Goal: Use online tool/utility: Utilize a website feature to perform a specific function

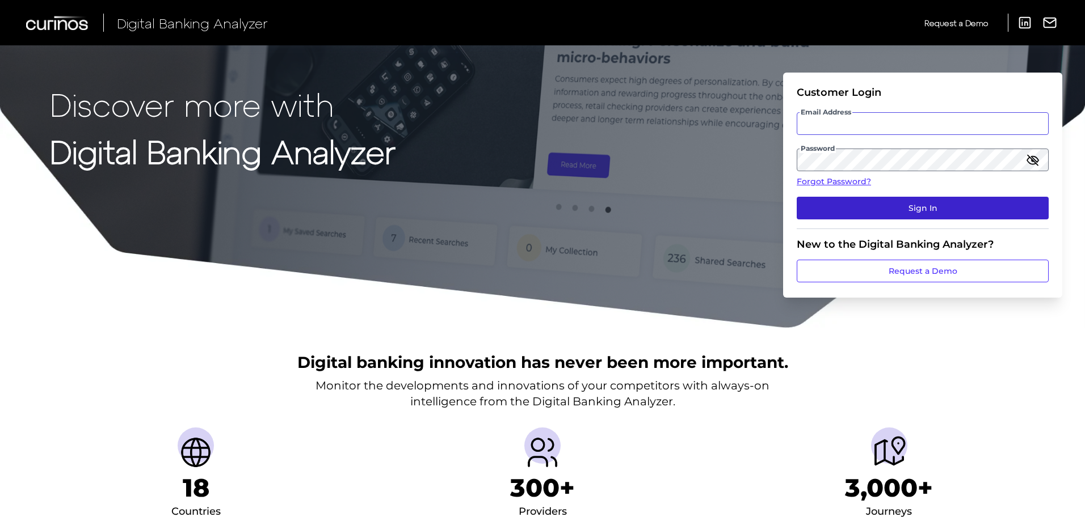
type input "[EMAIL_ADDRESS][PERSON_NAME][DOMAIN_NAME]"
click at [874, 207] on button "Sign In" at bounding box center [923, 208] width 252 height 23
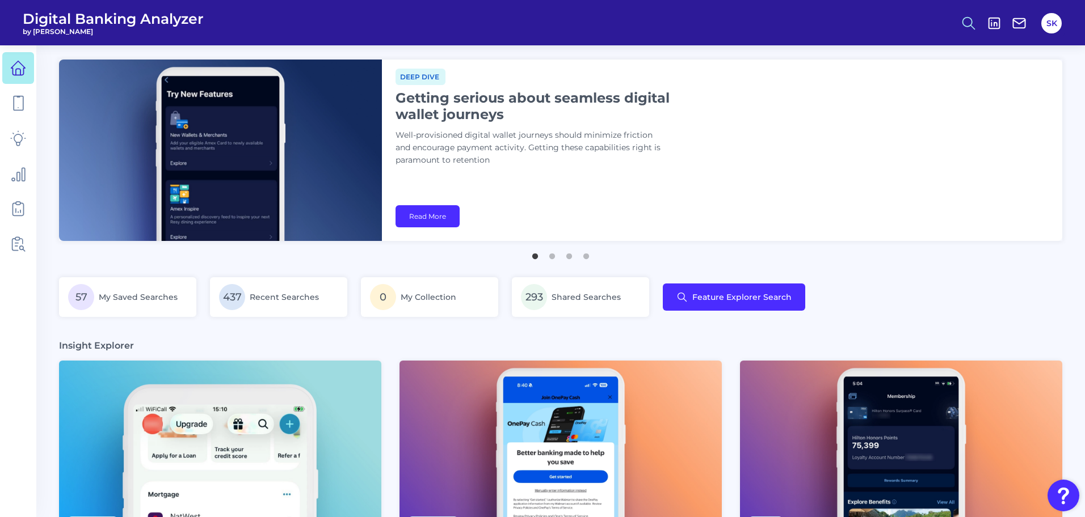
click at [965, 18] on circle at bounding box center [967, 21] width 9 height 9
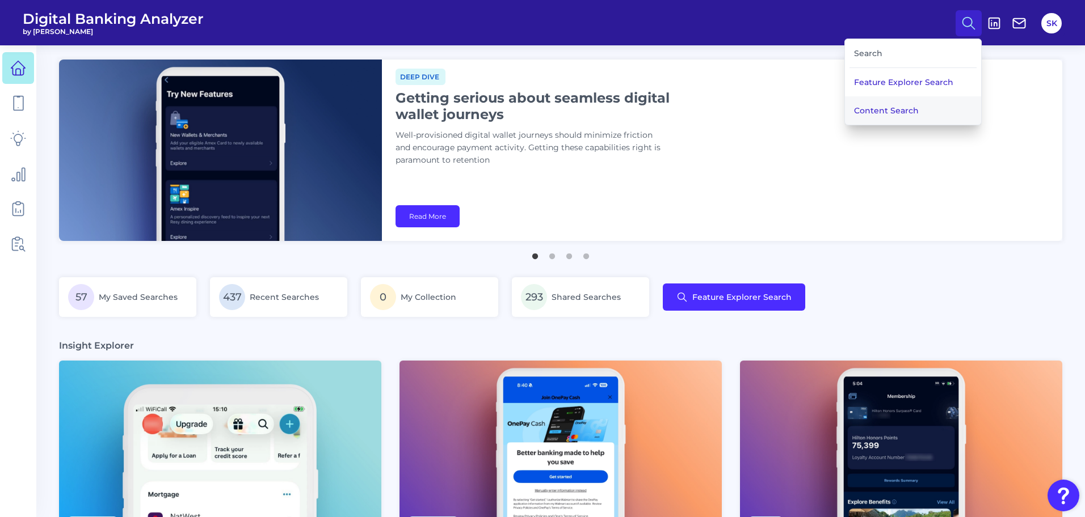
click at [883, 115] on button "Content Search" at bounding box center [913, 110] width 136 height 28
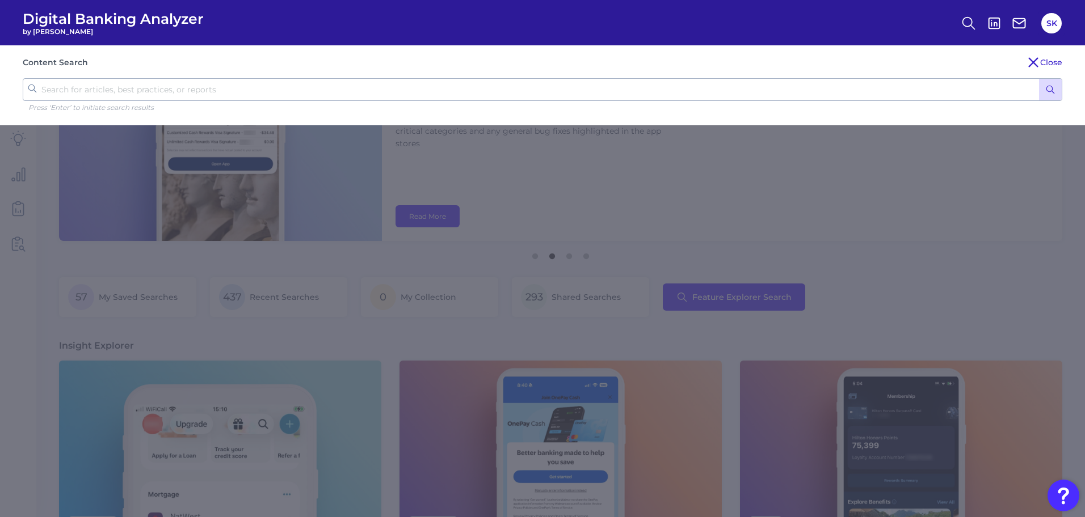
click at [1029, 65] on icon at bounding box center [1033, 63] width 14 height 14
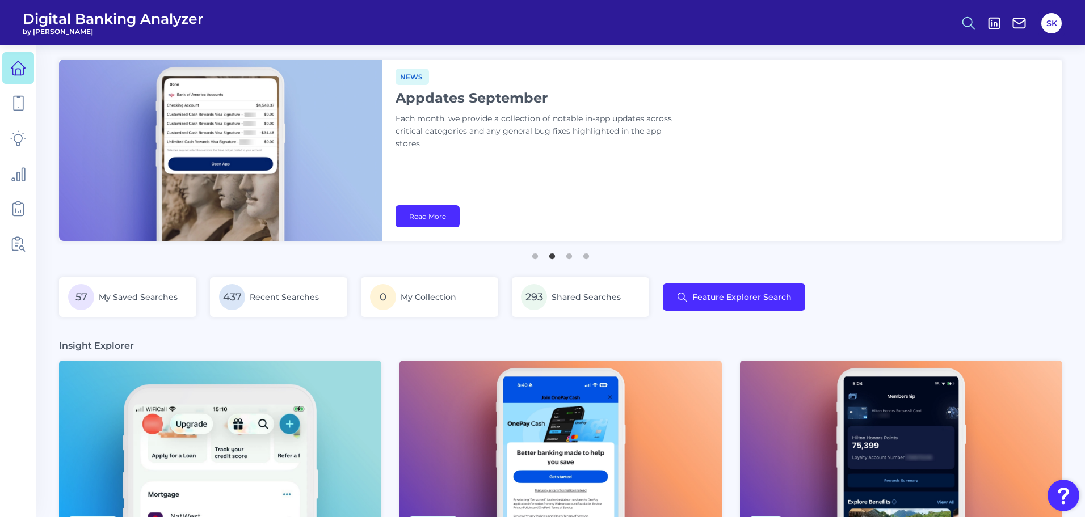
click at [968, 20] on icon at bounding box center [968, 23] width 16 height 16
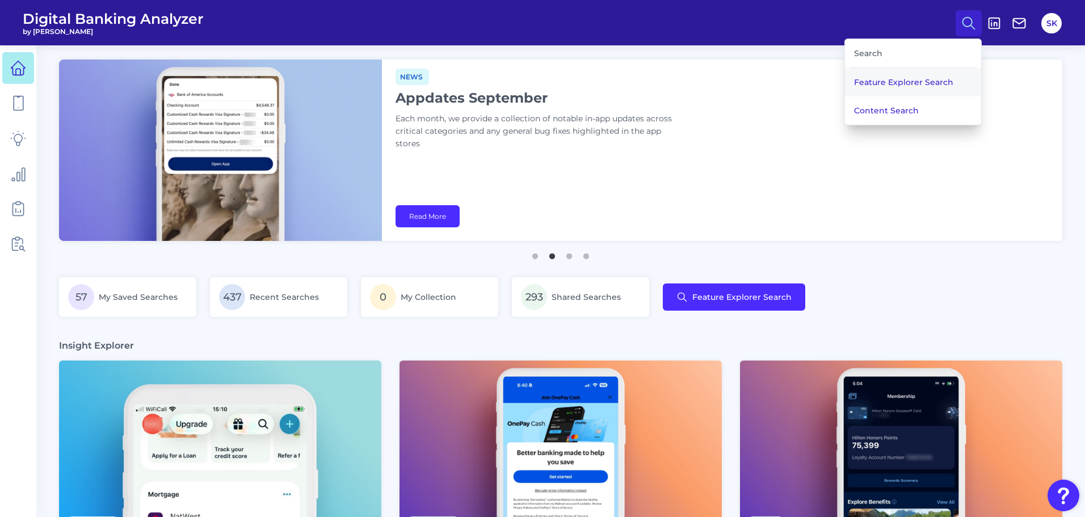
click at [892, 83] on button "Feature Explorer Search" at bounding box center [913, 82] width 136 height 28
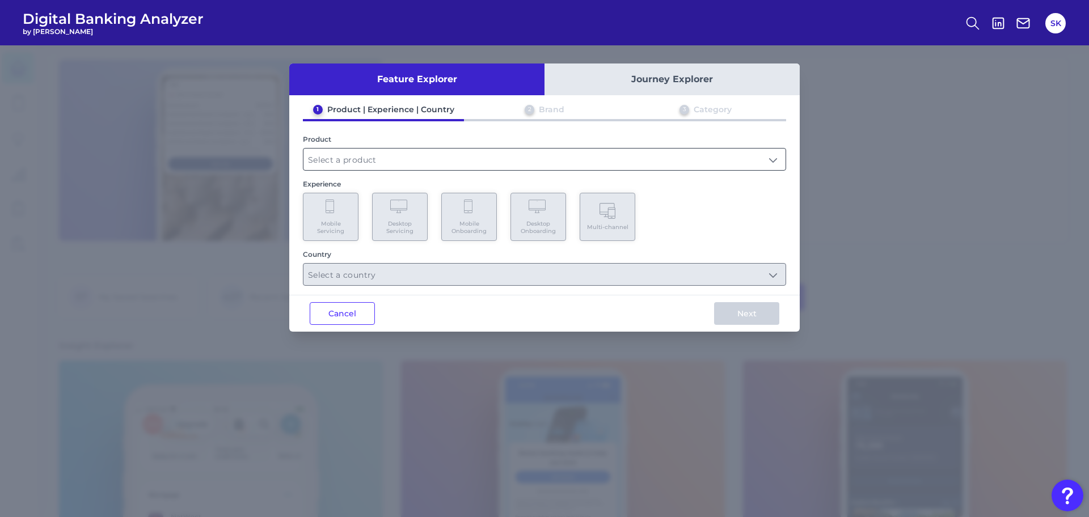
click at [463, 158] on input "text" at bounding box center [545, 160] width 482 height 22
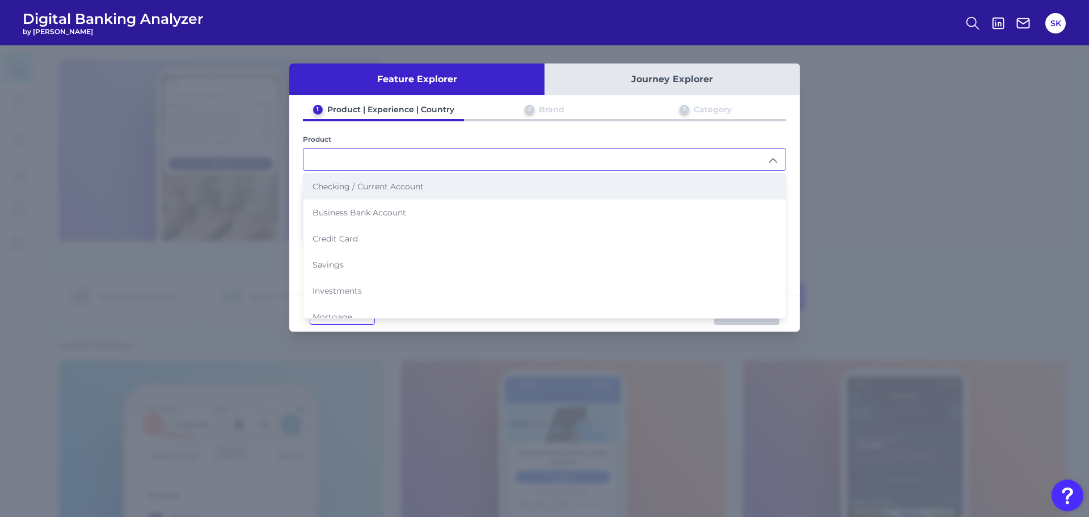
click at [423, 187] on span "Checking / Current Account" at bounding box center [368, 187] width 111 height 10
type input "Checking / Current Account"
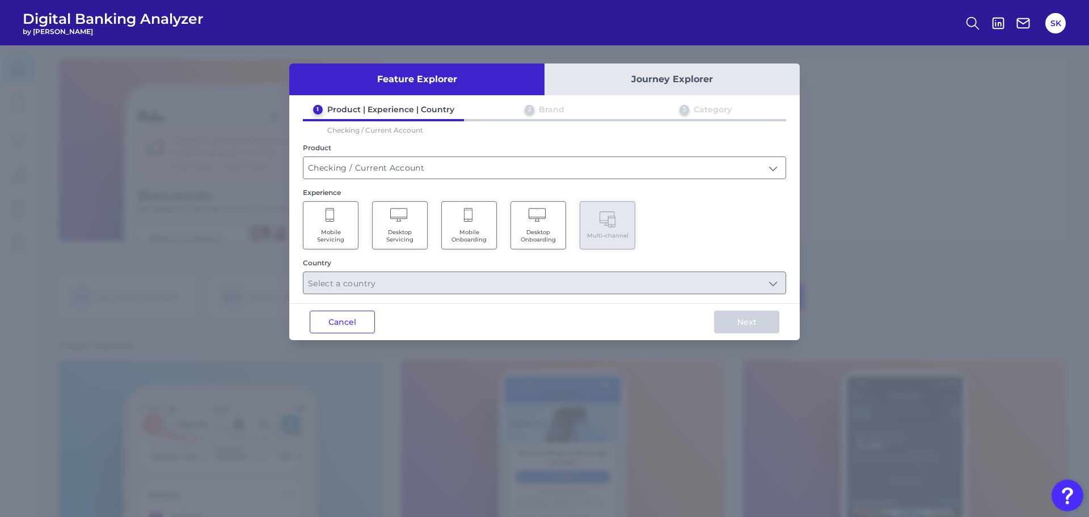
click at [473, 237] on span "Mobile Onboarding" at bounding box center [469, 236] width 43 height 15
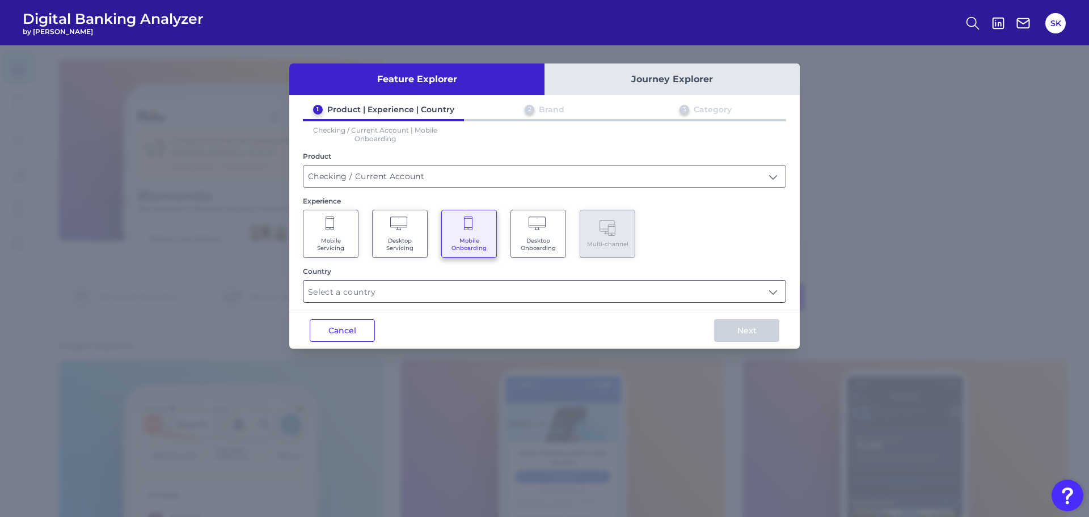
click at [458, 293] on input "text" at bounding box center [545, 292] width 482 height 22
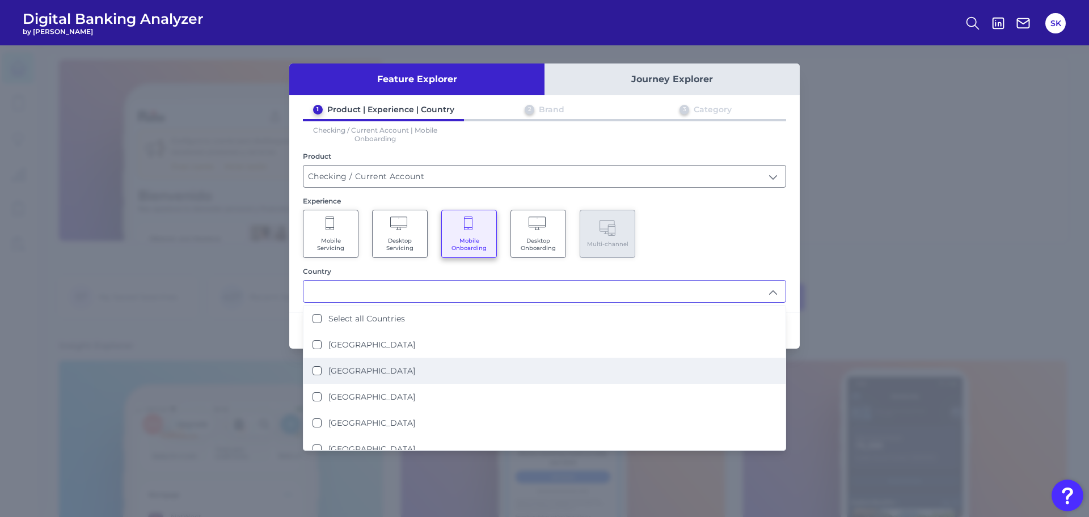
click at [357, 372] on label "[GEOGRAPHIC_DATA]" at bounding box center [371, 371] width 87 height 10
type input "[GEOGRAPHIC_DATA]"
click at [718, 227] on div "Mobile Servicing Desktop Servicing Mobile Onboarding Desktop Onboarding Multi-c…" at bounding box center [544, 234] width 483 height 48
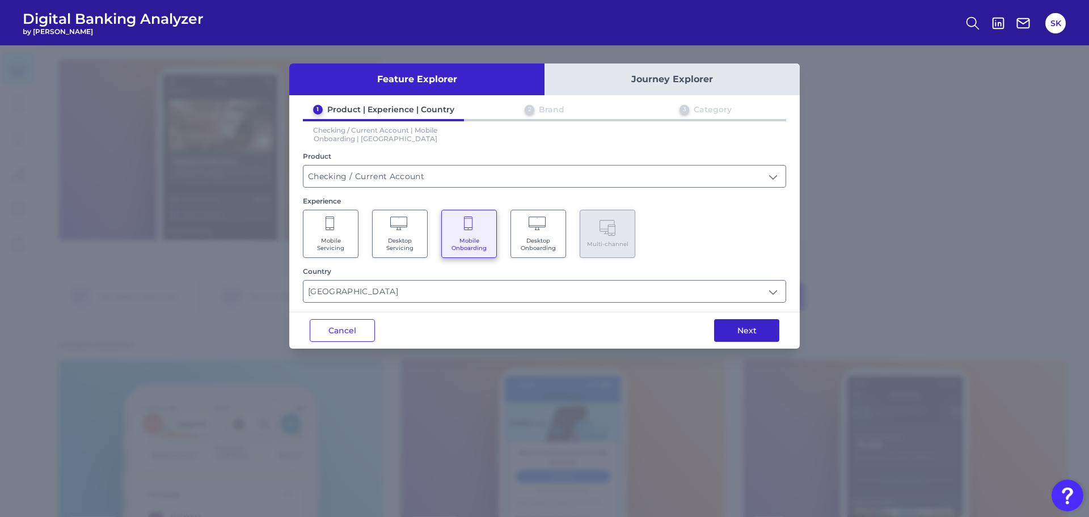
click at [743, 333] on button "Next" at bounding box center [746, 330] width 65 height 23
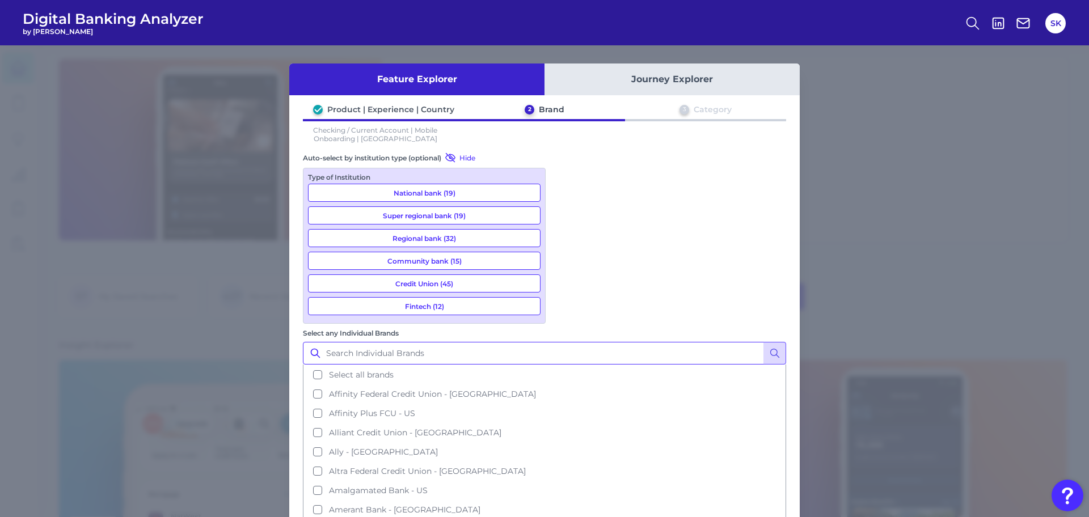
click at [638, 342] on input "Select any Individual Brands" at bounding box center [544, 353] width 483 height 23
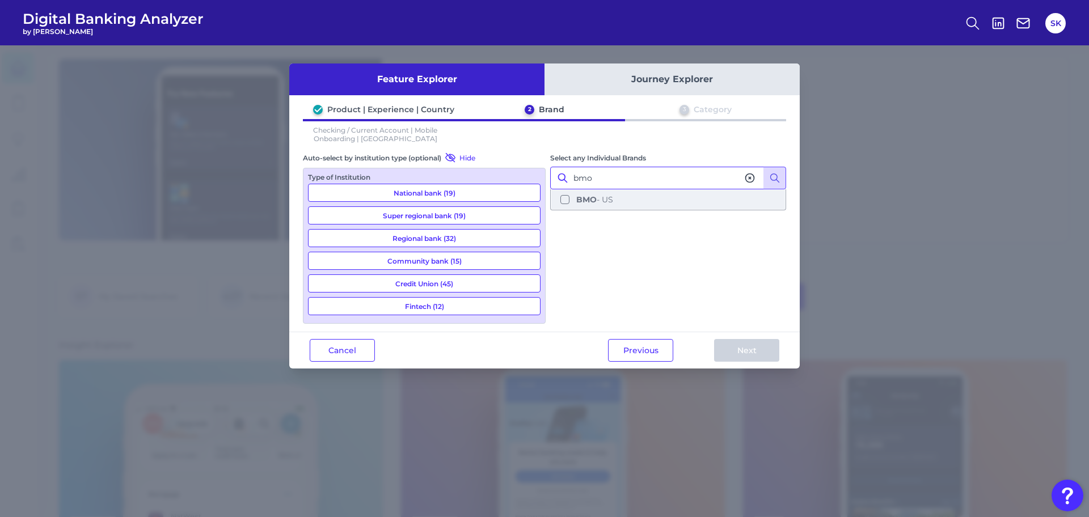
click at [568, 202] on button "BMO - [GEOGRAPHIC_DATA]" at bounding box center [668, 199] width 234 height 19
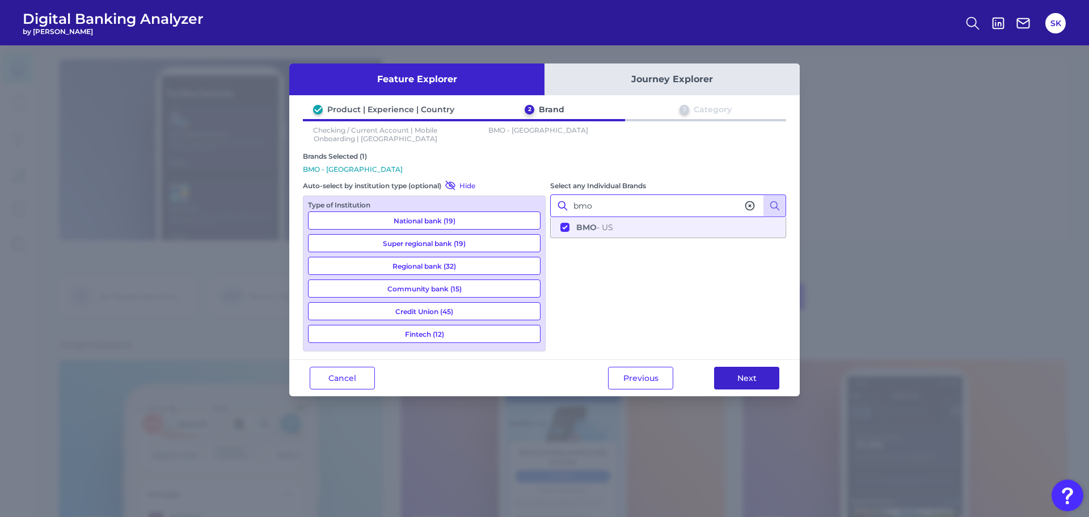
type input "bmo"
click at [729, 372] on button "Next" at bounding box center [746, 378] width 65 height 23
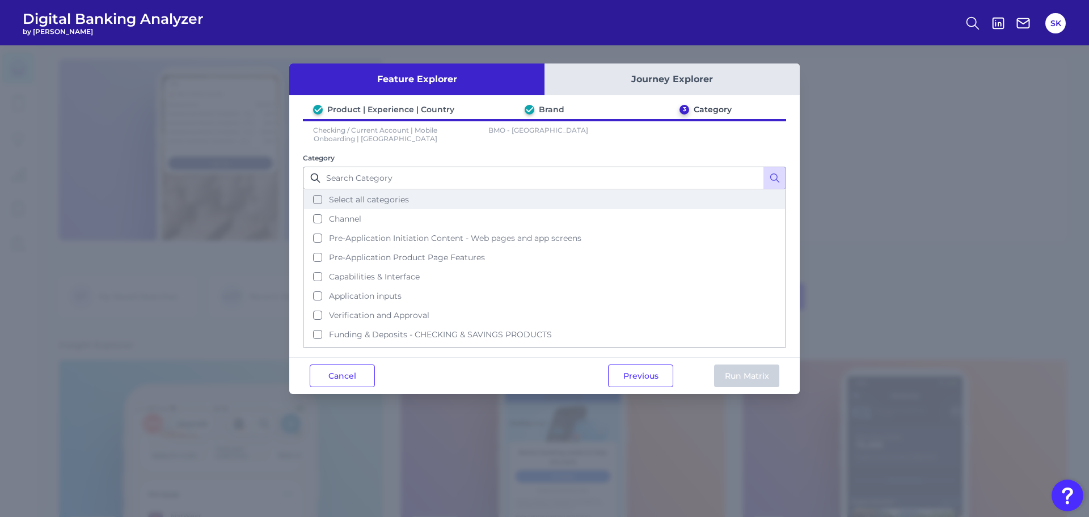
click at [315, 196] on button "Select all categories" at bounding box center [544, 199] width 481 height 19
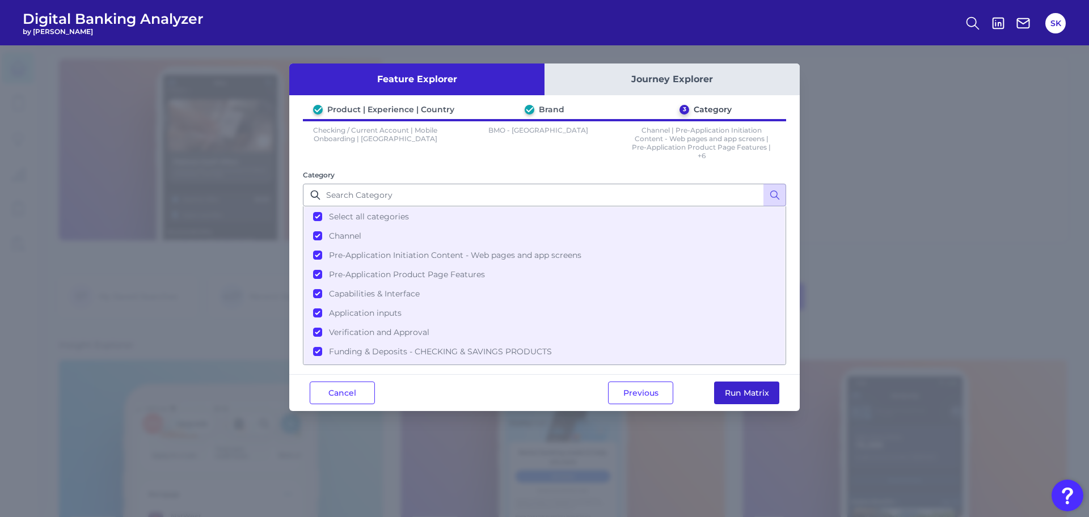
click at [741, 398] on button "Run Matrix" at bounding box center [746, 393] width 65 height 23
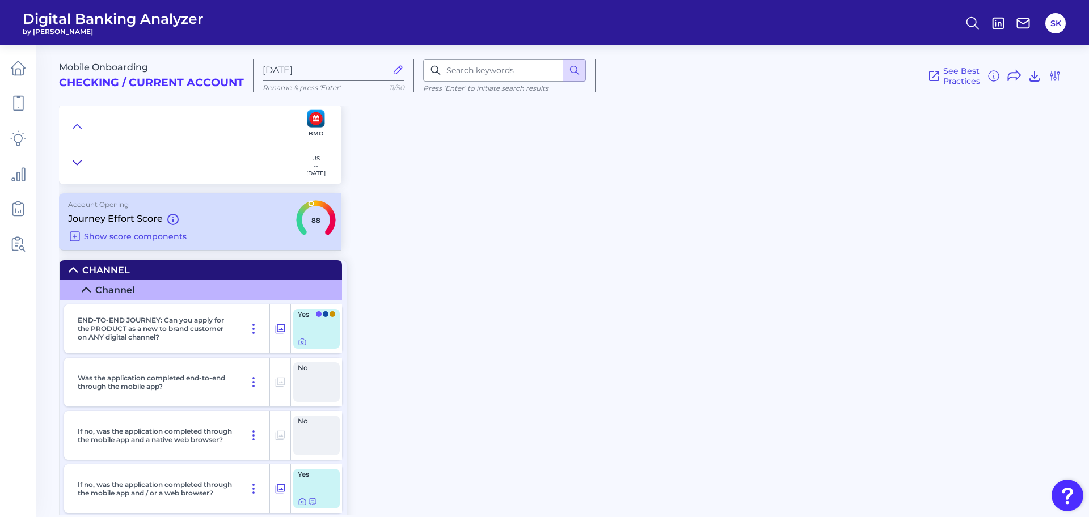
click at [77, 161] on icon at bounding box center [77, 162] width 9 height 11
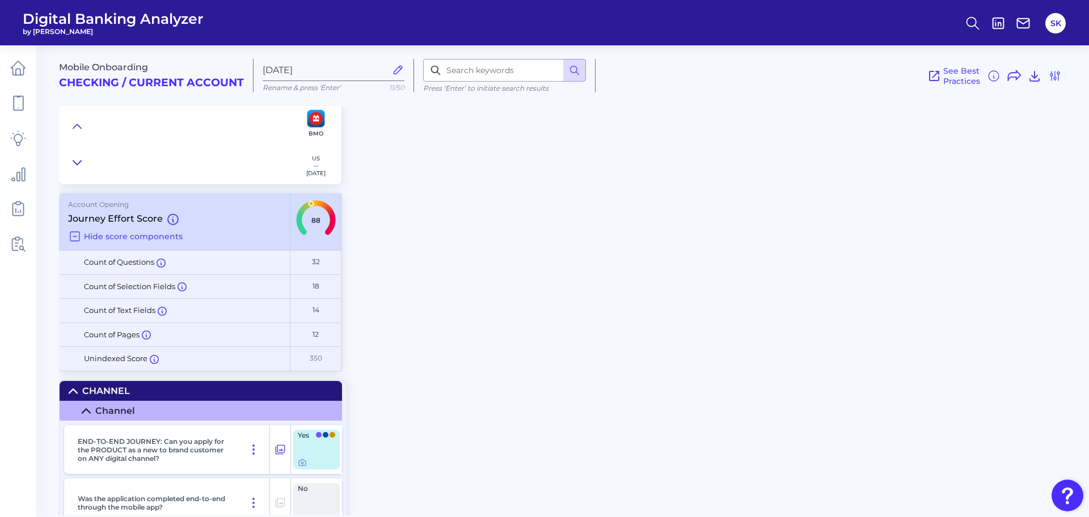
click at [77, 161] on icon at bounding box center [77, 162] width 9 height 11
click at [79, 129] on icon at bounding box center [77, 126] width 9 height 11
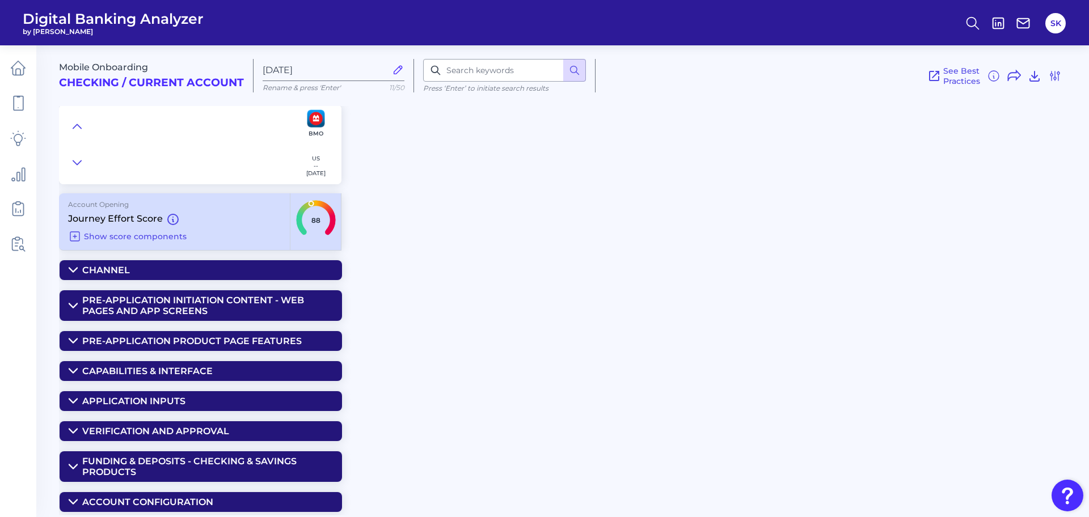
click at [315, 220] on input "88" at bounding box center [316, 220] width 56 height 56
click at [71, 270] on icon at bounding box center [73, 270] width 8 height 4
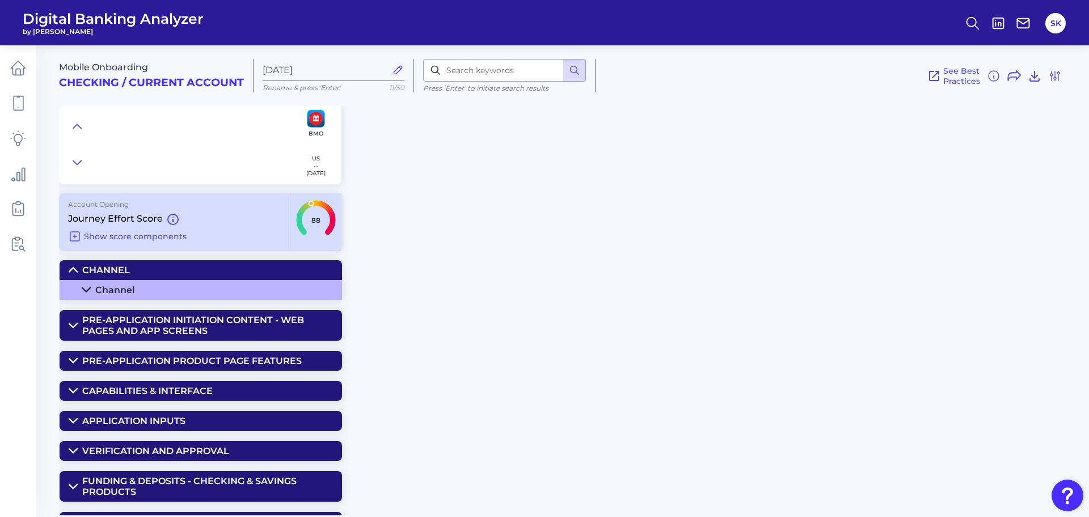
click at [82, 283] on summary "Channel" at bounding box center [201, 290] width 283 height 20
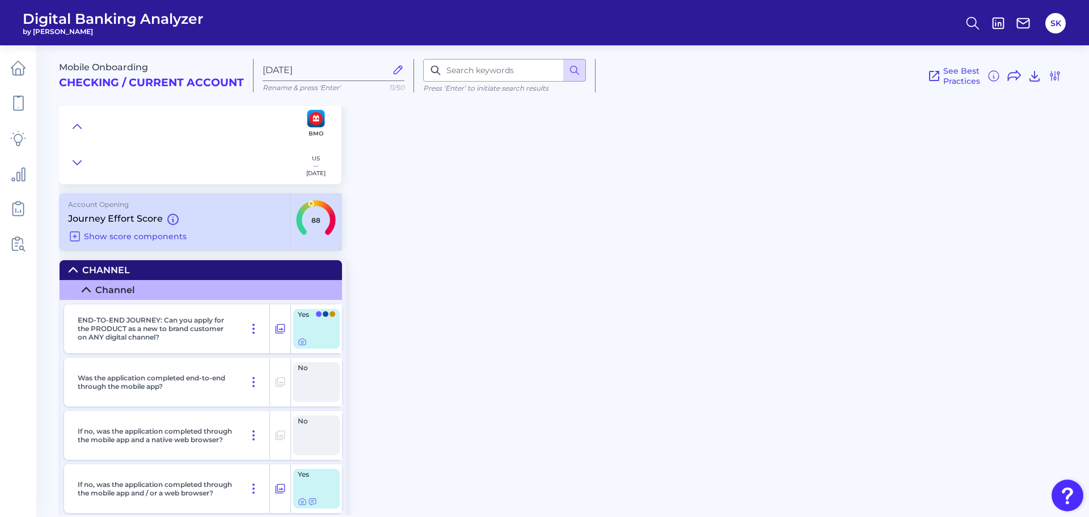
click at [317, 344] on div at bounding box center [316, 342] width 37 height 9
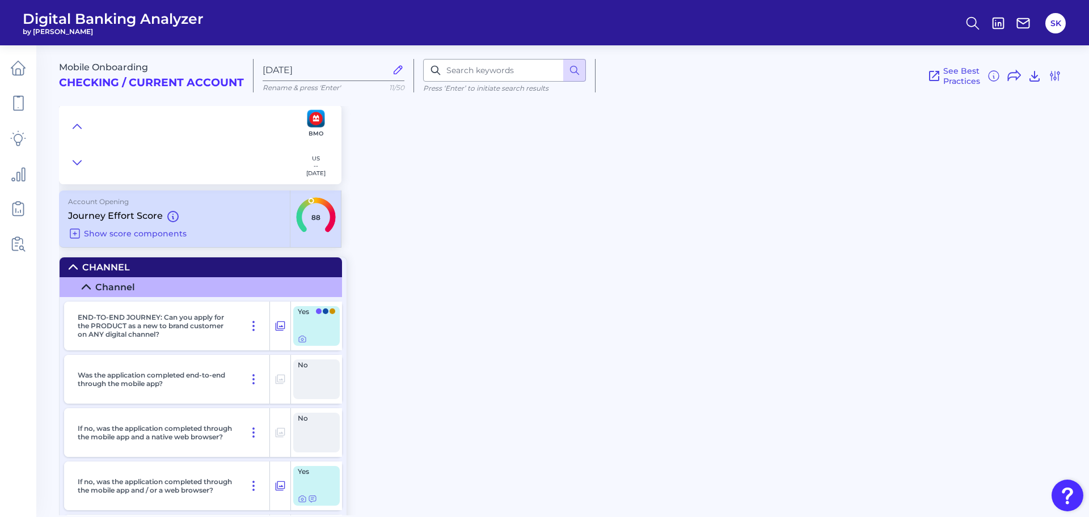
scroll to position [1, 0]
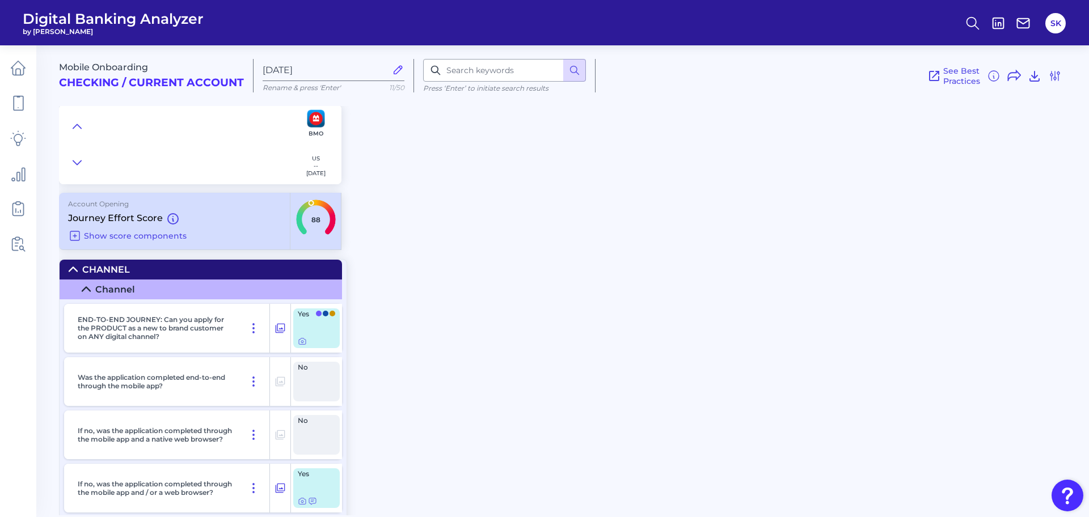
click at [76, 269] on icon at bounding box center [73, 269] width 9 height 9
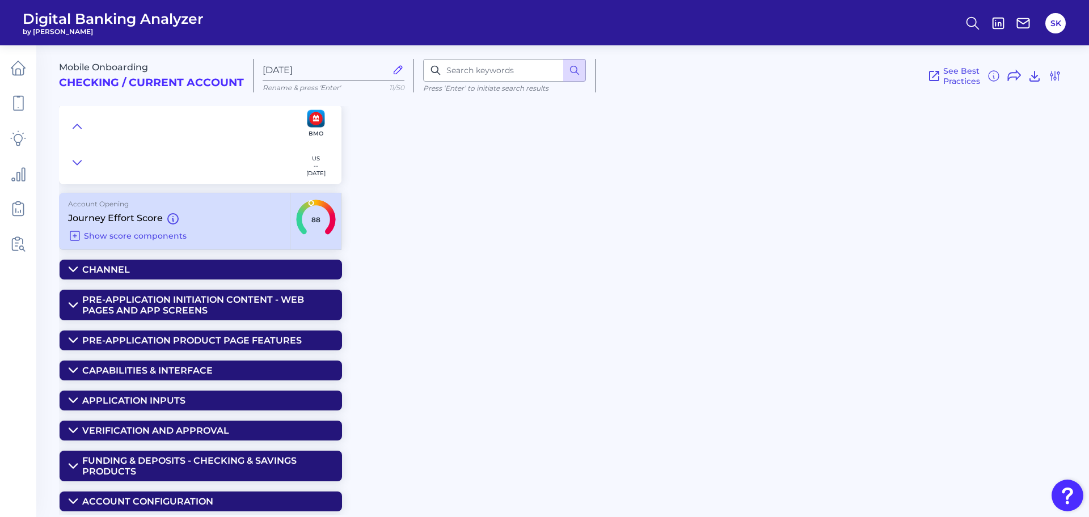
click at [76, 302] on icon at bounding box center [73, 305] width 9 height 9
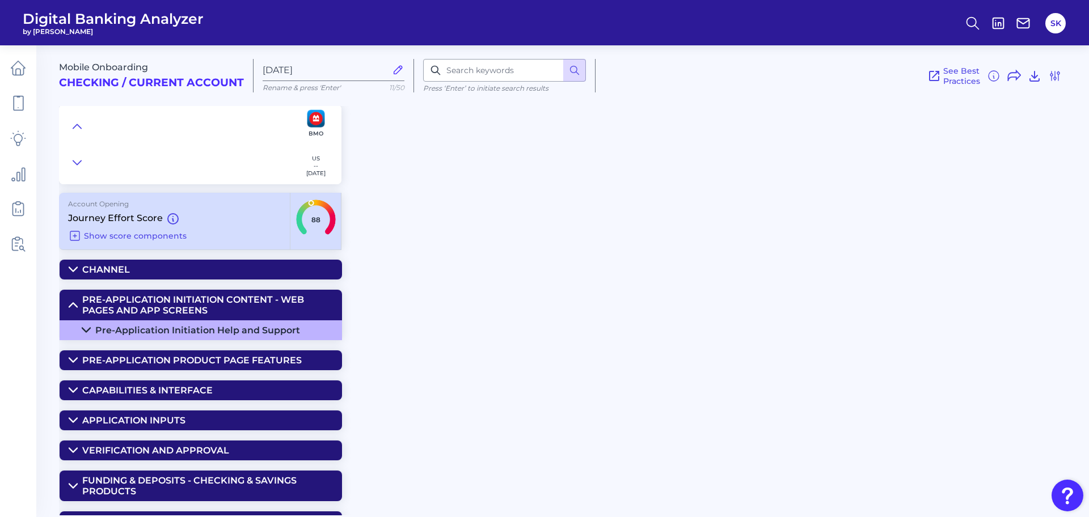
click at [86, 332] on icon at bounding box center [86, 330] width 8 height 4
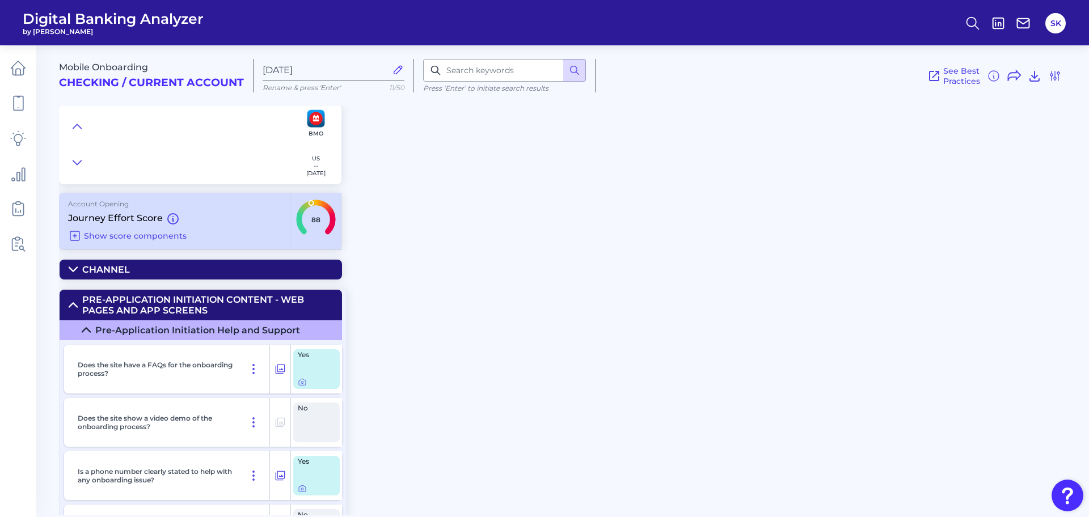
click at [321, 379] on div at bounding box center [316, 382] width 37 height 9
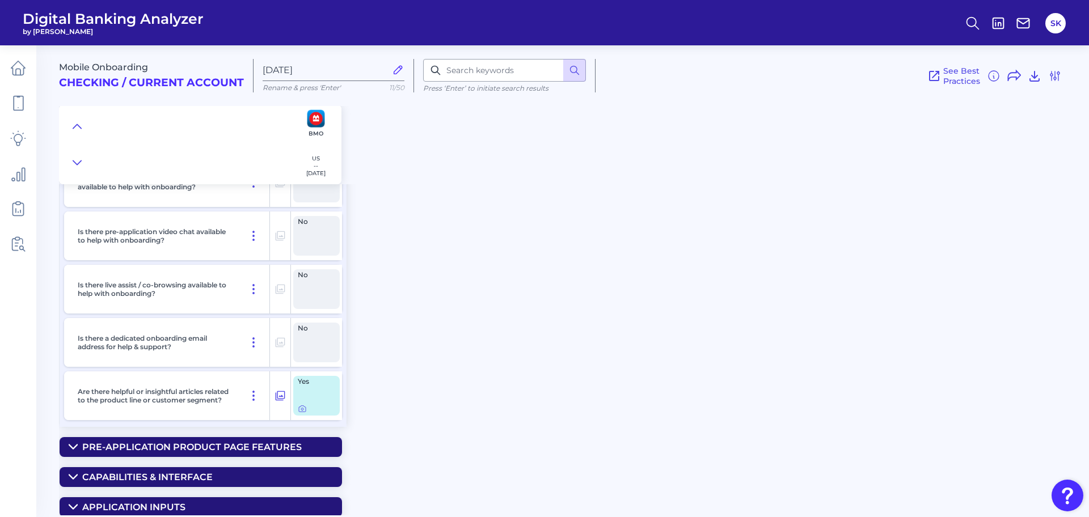
scroll to position [0, 0]
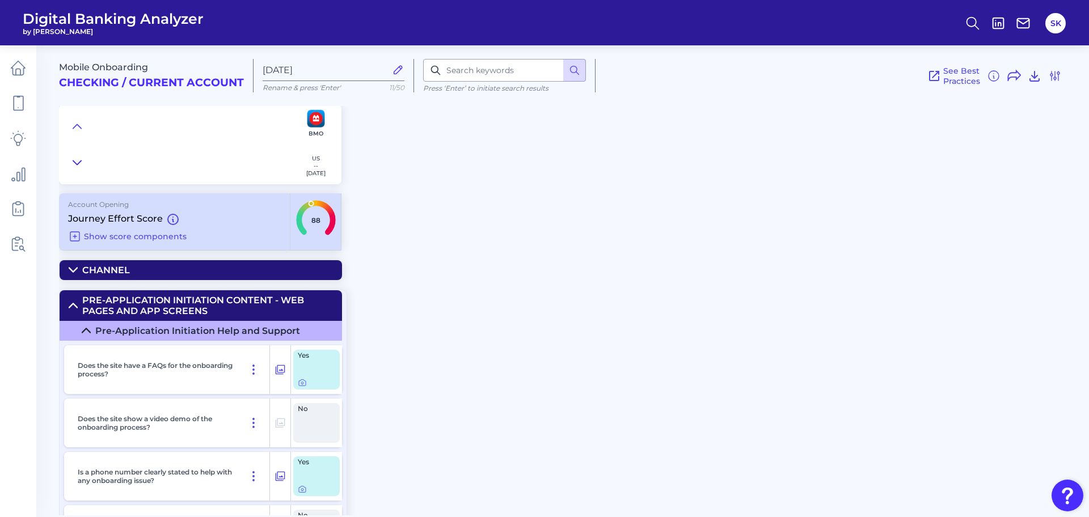
click at [70, 158] on button at bounding box center [77, 163] width 18 height 16
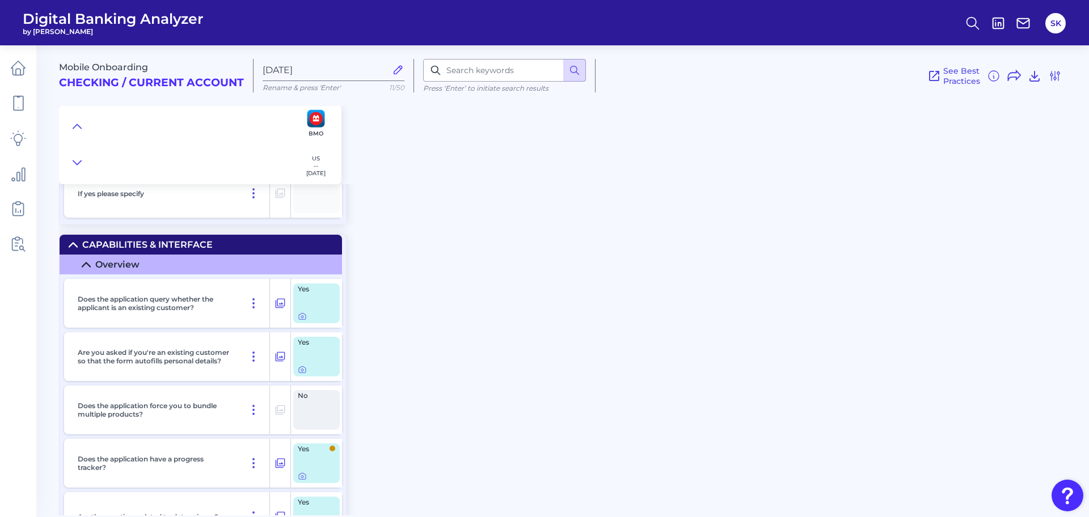
scroll to position [2090, 0]
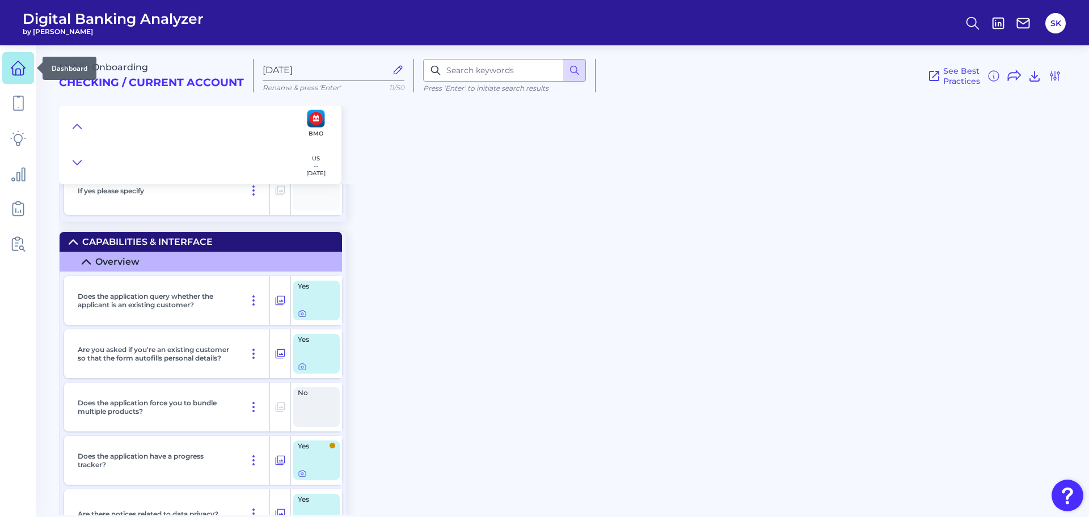
click at [18, 70] on icon at bounding box center [18, 68] width 16 height 16
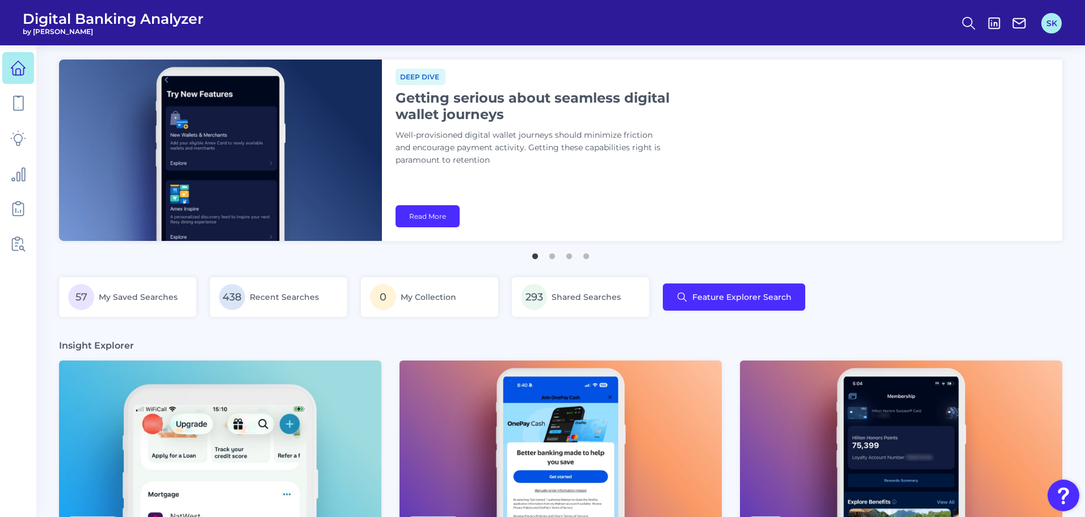
click at [1054, 20] on button "SK" at bounding box center [1051, 23] width 20 height 20
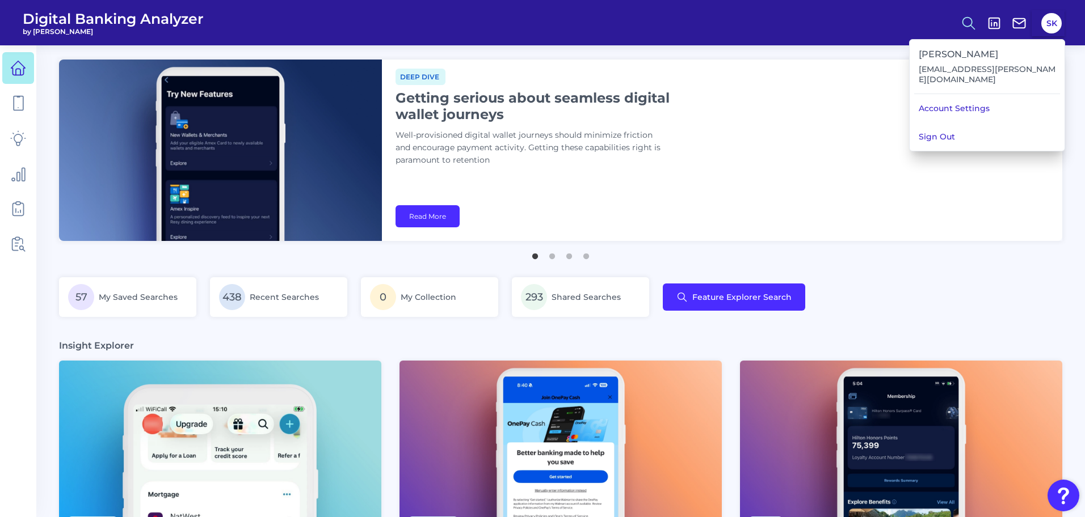
click at [968, 18] on icon at bounding box center [968, 23] width 16 height 16
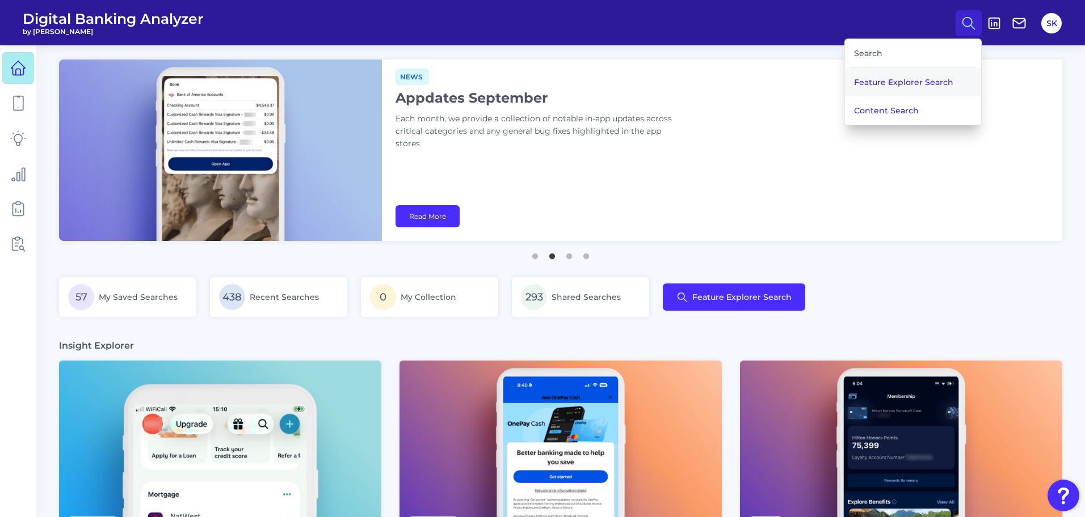
click at [886, 85] on button "Feature Explorer Search" at bounding box center [913, 82] width 136 height 28
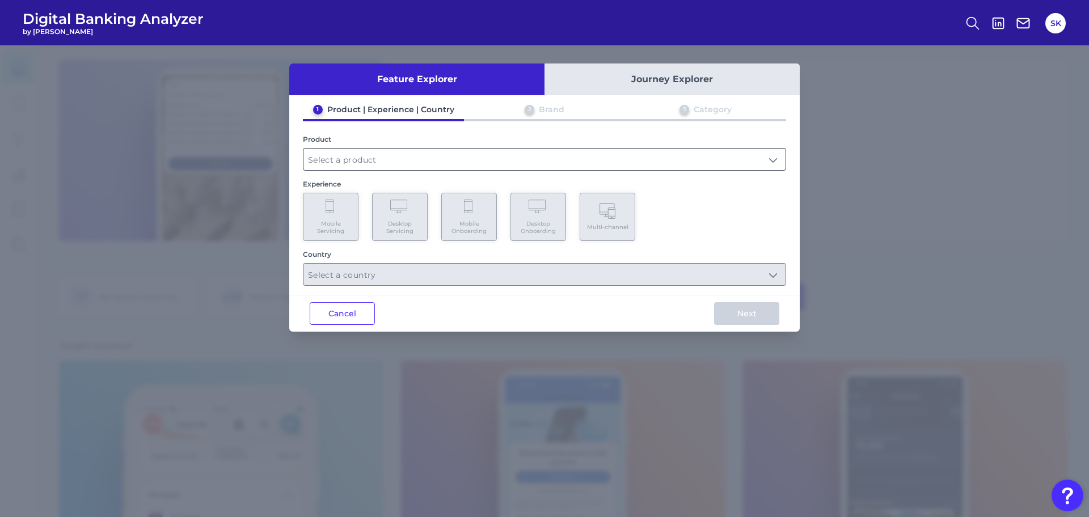
click at [416, 160] on input "text" at bounding box center [545, 160] width 482 height 22
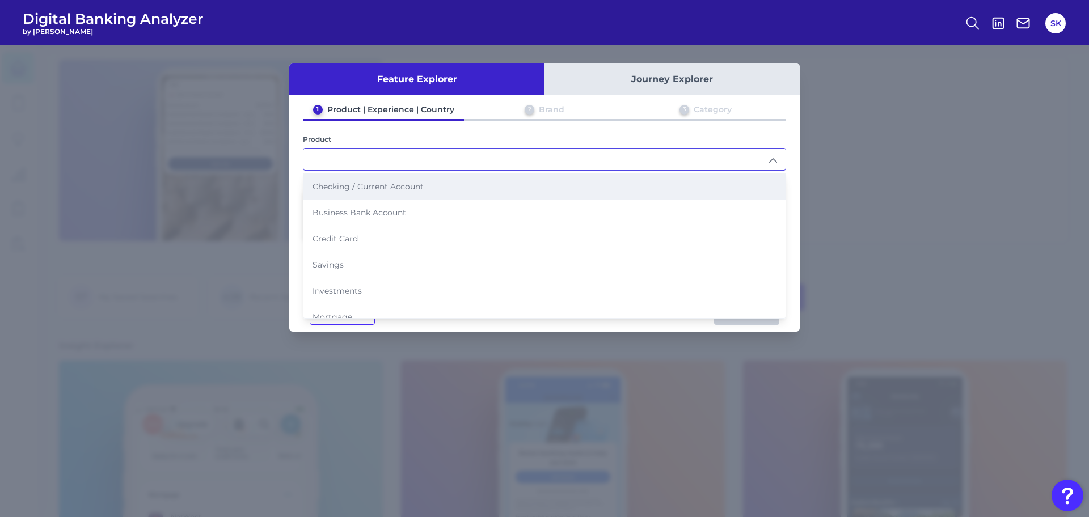
click at [376, 186] on span "Checking / Current Account" at bounding box center [368, 187] width 111 height 10
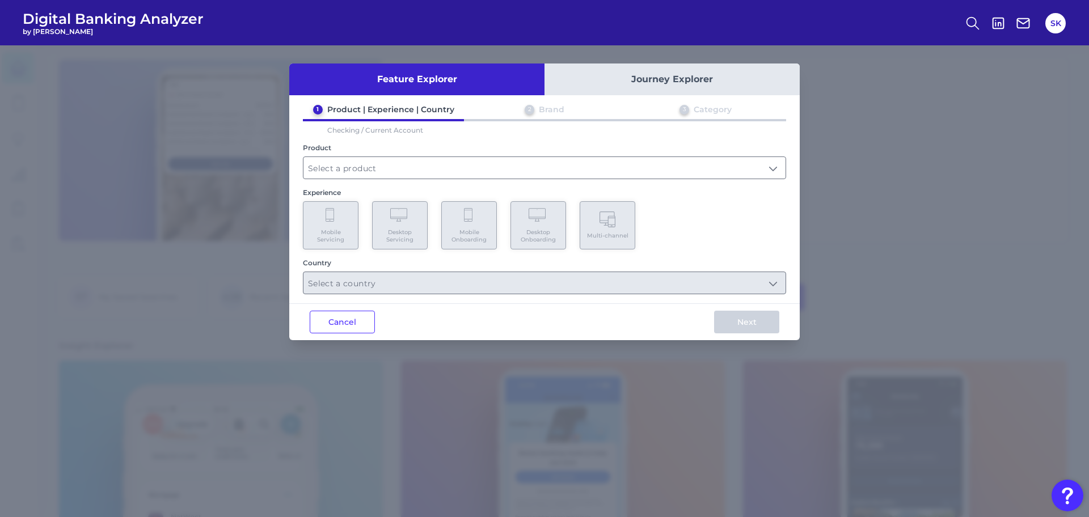
type input "Checking / Current Account"
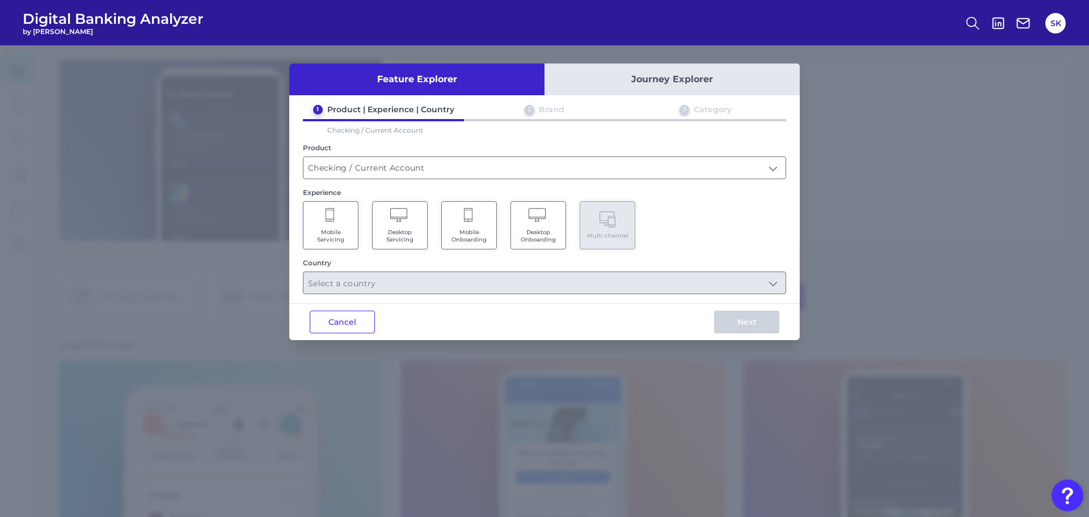
click at [470, 230] on span "Mobile Onboarding" at bounding box center [469, 236] width 43 height 15
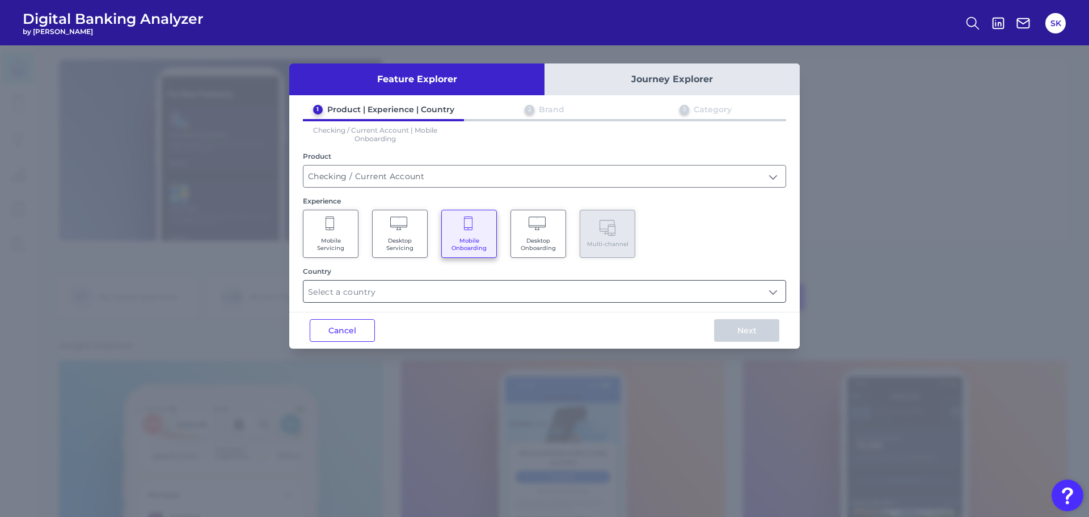
click at [463, 290] on input "text" at bounding box center [545, 292] width 482 height 22
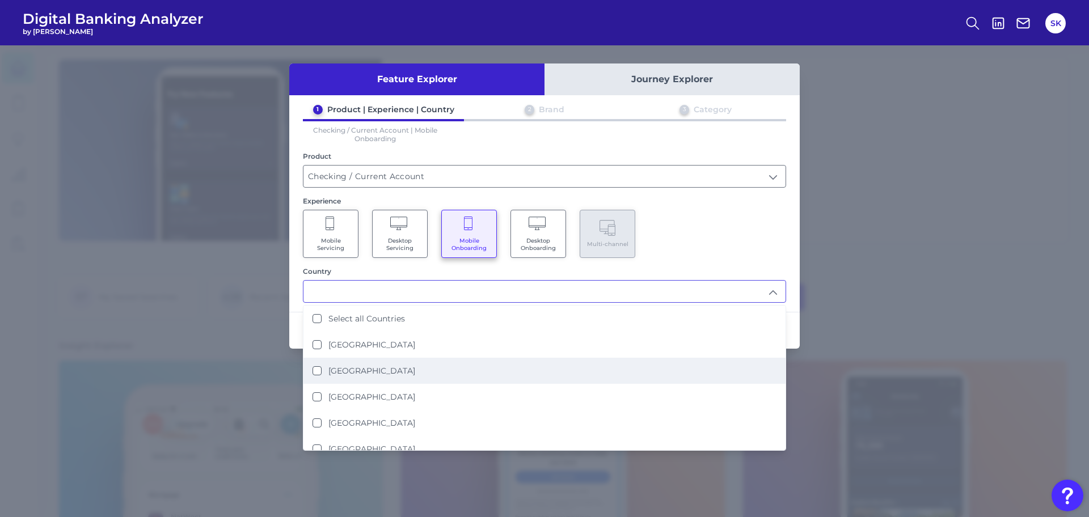
click at [332, 369] on label "[GEOGRAPHIC_DATA]" at bounding box center [371, 371] width 87 height 10
type input "[GEOGRAPHIC_DATA]"
click at [679, 260] on div "1 Product | Experience | Country 2 Brand 3 Category Checking / Current Account …" at bounding box center [544, 203] width 511 height 199
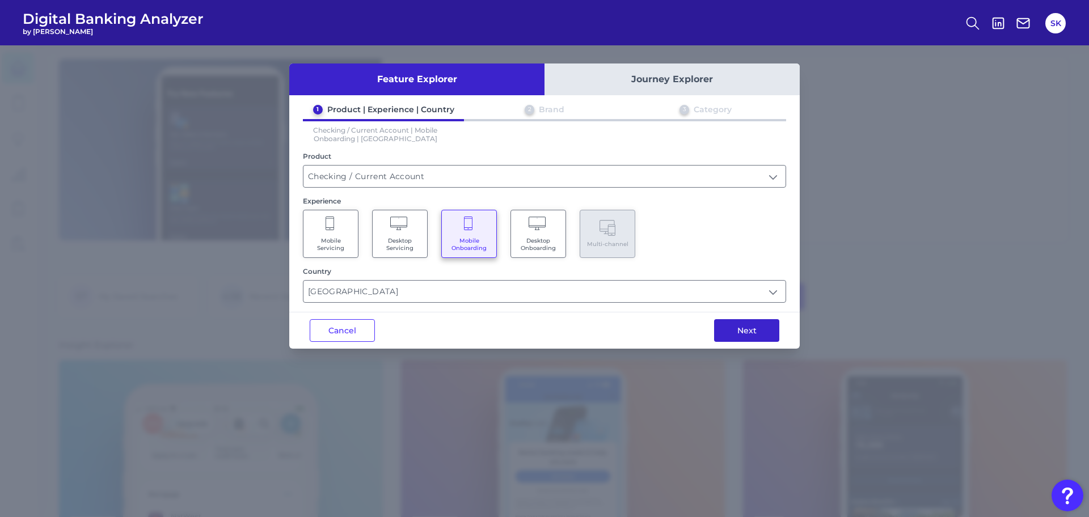
click at [741, 334] on button "Next" at bounding box center [746, 330] width 65 height 23
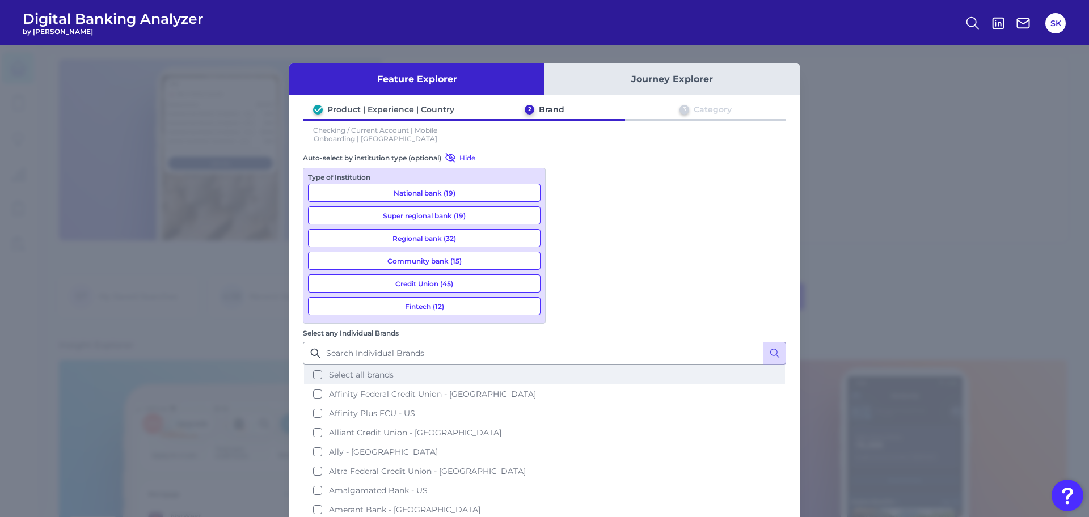
click at [572, 365] on button "Select all brands" at bounding box center [544, 374] width 481 height 19
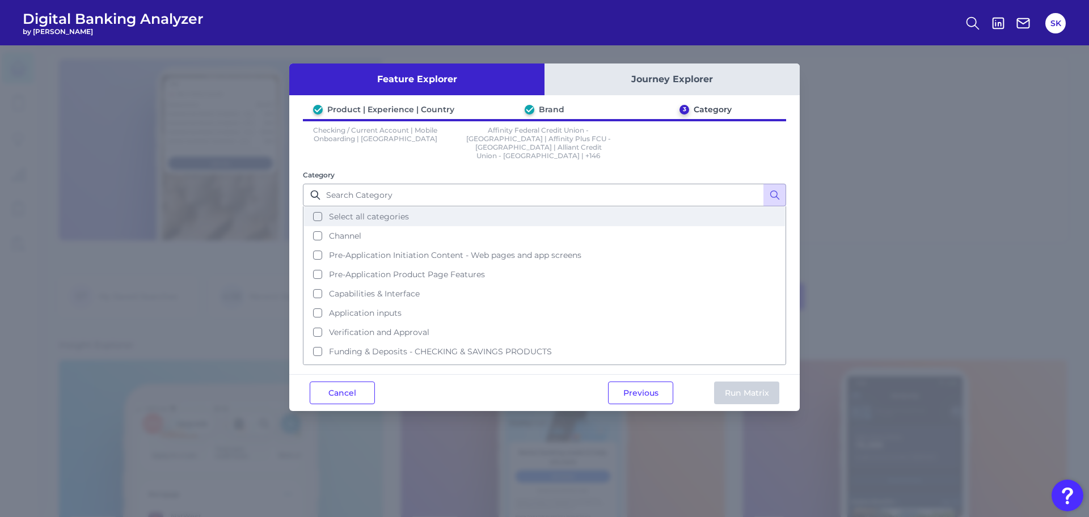
click at [319, 207] on button "Select all categories" at bounding box center [544, 216] width 481 height 19
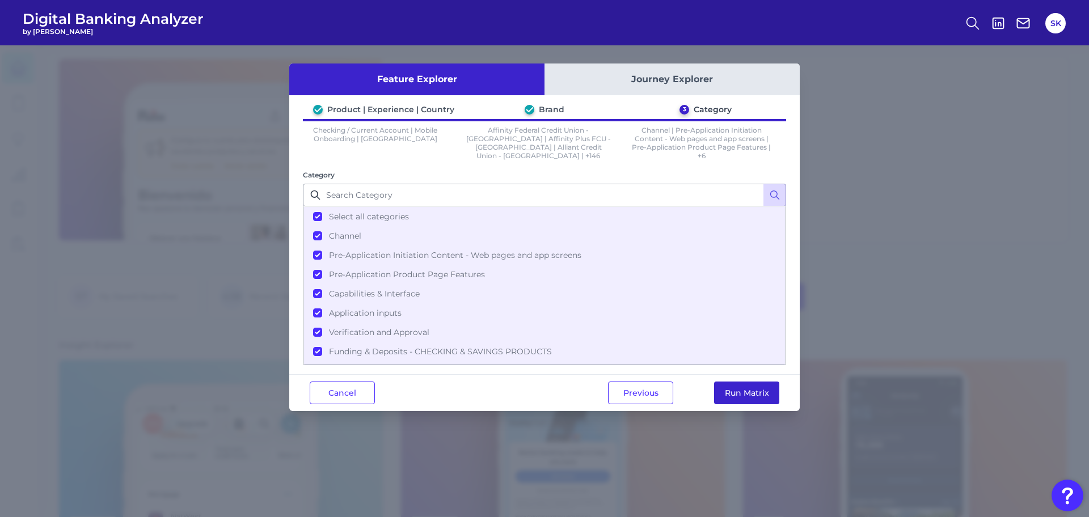
click at [727, 388] on button "Run Matrix" at bounding box center [746, 393] width 65 height 23
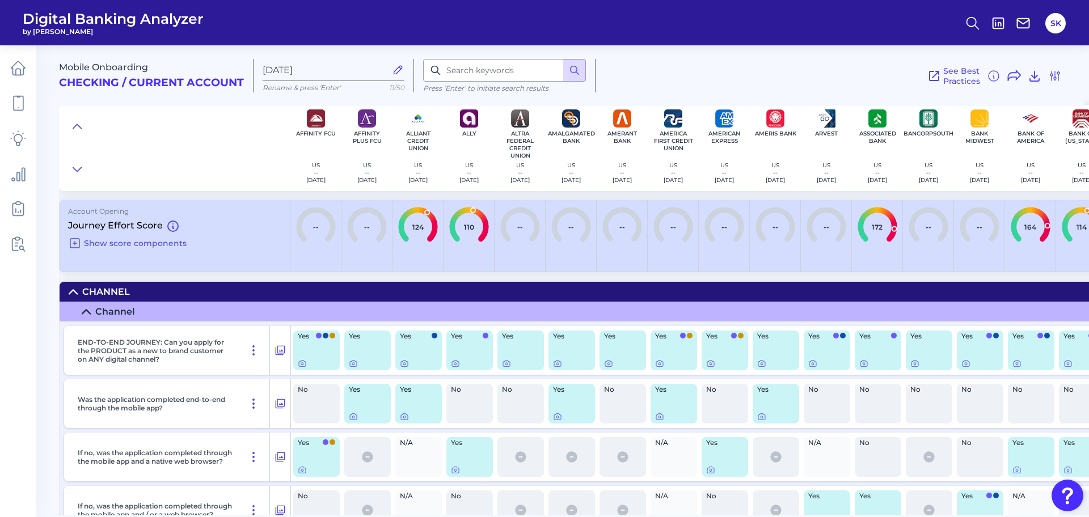
click at [69, 292] on icon at bounding box center [73, 292] width 9 height 9
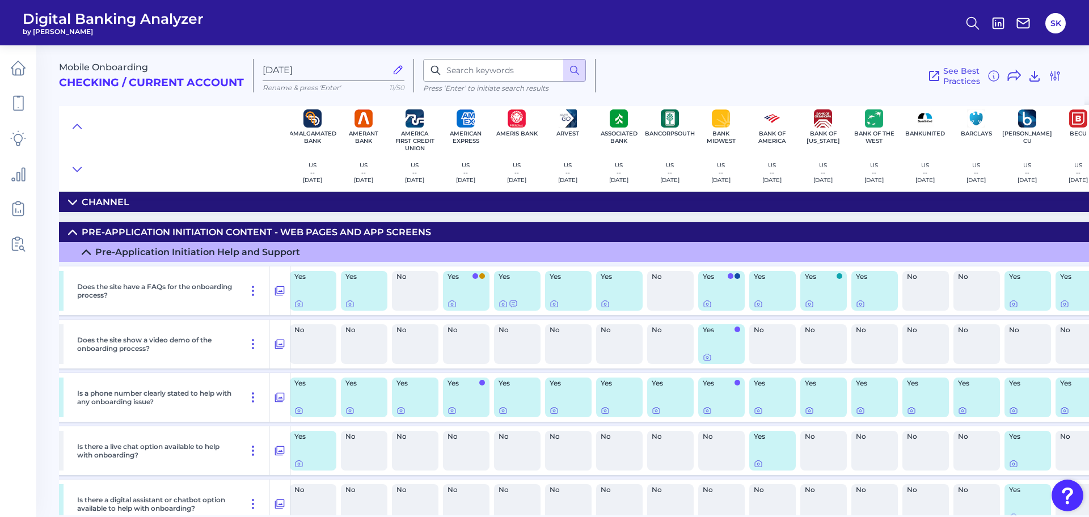
scroll to position [90, 0]
